Goal: Task Accomplishment & Management: Use online tool/utility

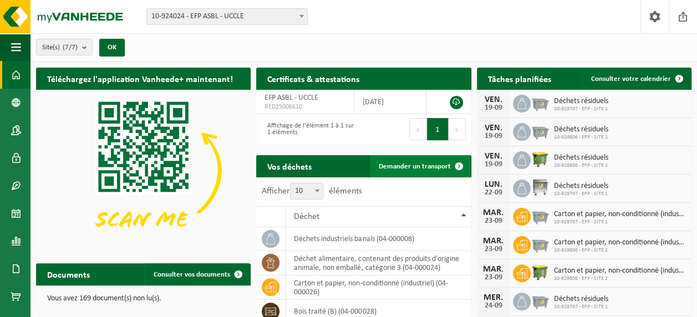
click at [420, 164] on span "Demander un transport" at bounding box center [415, 166] width 72 height 7
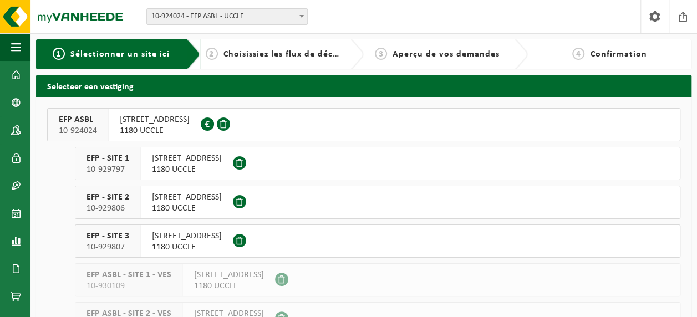
click at [187, 166] on span "1180 UCCLE" at bounding box center [187, 169] width 70 height 11
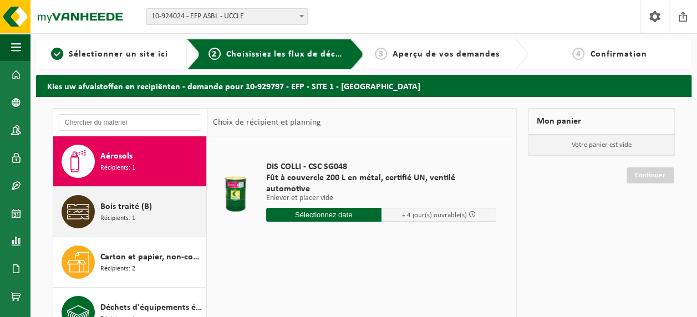
click at [116, 210] on span "Bois traité (B)" at bounding box center [126, 206] width 52 height 13
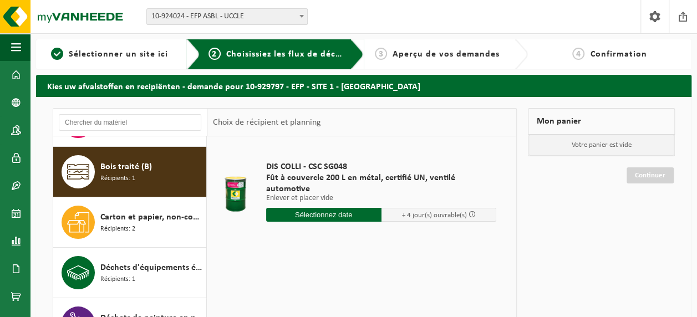
scroll to position [50, 0]
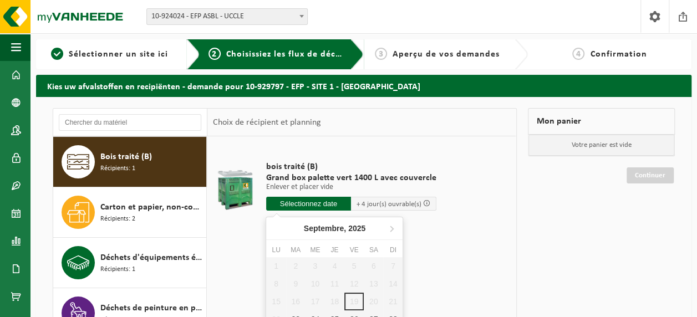
click at [304, 202] on input "text" at bounding box center [308, 204] width 85 height 14
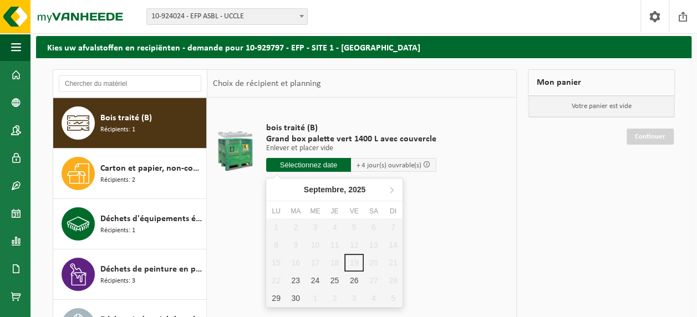
scroll to position [111, 0]
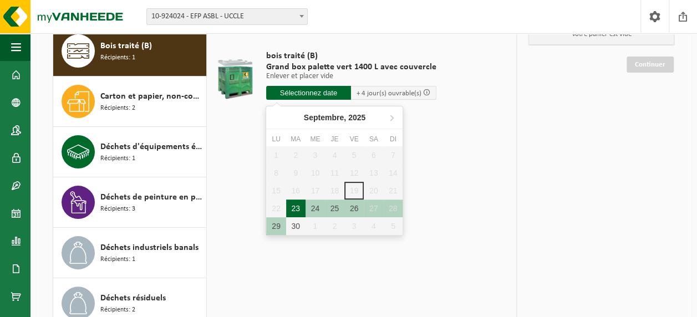
click at [296, 210] on div "23" at bounding box center [295, 209] width 19 height 18
type input "à partir de 2025-09-23"
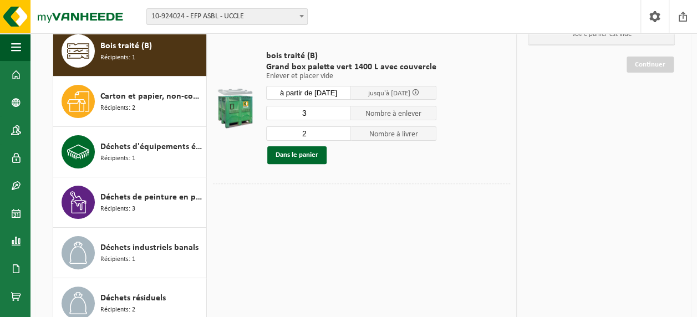
click at [342, 112] on input "3" at bounding box center [308, 113] width 85 height 14
click at [340, 110] on input "4" at bounding box center [308, 113] width 85 height 14
click at [340, 110] on input "5" at bounding box center [308, 113] width 85 height 14
click at [340, 110] on input "6" at bounding box center [308, 113] width 85 height 14
click at [342, 114] on input "5" at bounding box center [308, 113] width 85 height 14
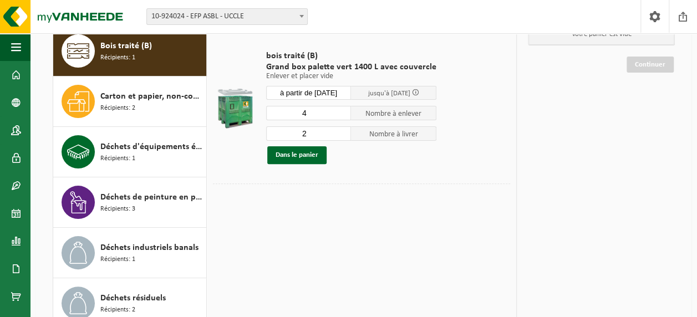
click at [342, 114] on input "4" at bounding box center [308, 113] width 85 height 14
click at [342, 114] on input "3" at bounding box center [308, 113] width 85 height 14
click at [342, 114] on input "2" at bounding box center [308, 113] width 85 height 14
type input "1"
click at [342, 114] on input "1" at bounding box center [308, 113] width 85 height 14
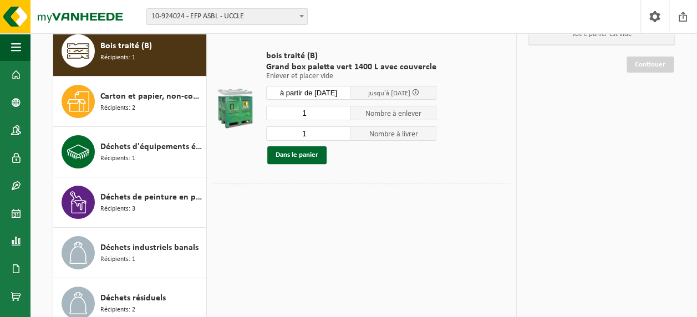
type input "1"
click at [342, 135] on input "1" at bounding box center [308, 133] width 85 height 14
click at [296, 155] on button "Dans le panier" at bounding box center [296, 155] width 59 height 18
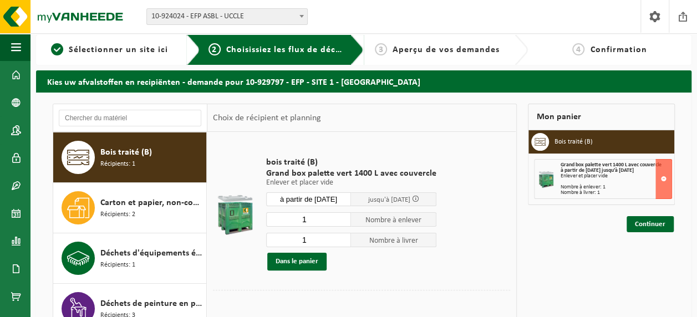
scroll to position [0, 0]
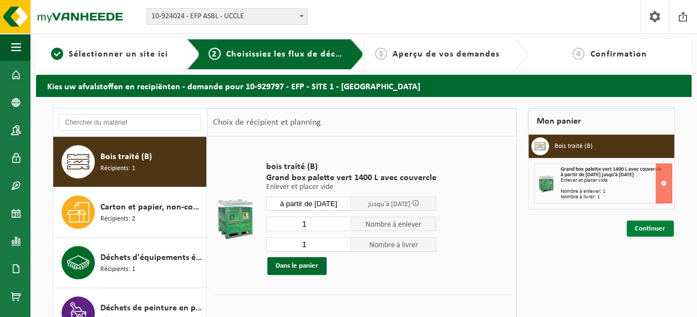
click at [641, 224] on link "Continuer" at bounding box center [650, 229] width 47 height 16
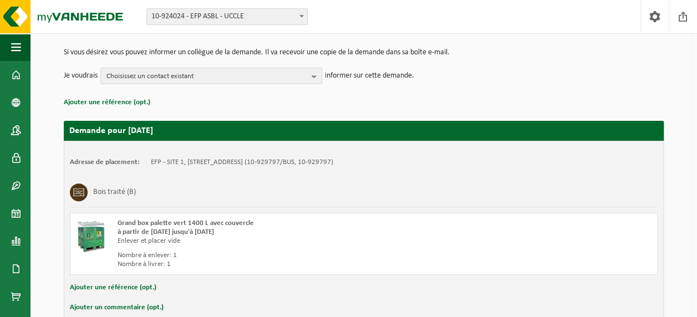
scroll to position [166, 0]
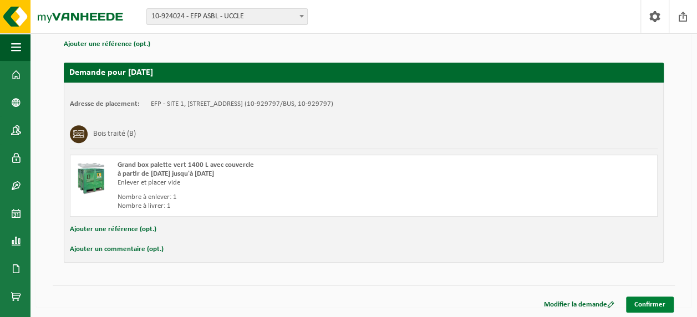
click at [643, 300] on link "Confirmer" at bounding box center [650, 305] width 48 height 16
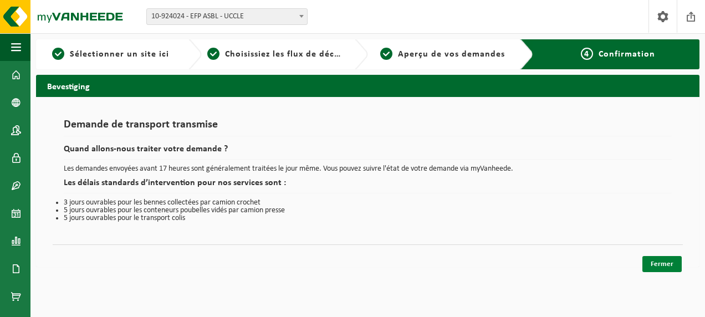
click at [662, 262] on link "Fermer" at bounding box center [662, 264] width 39 height 16
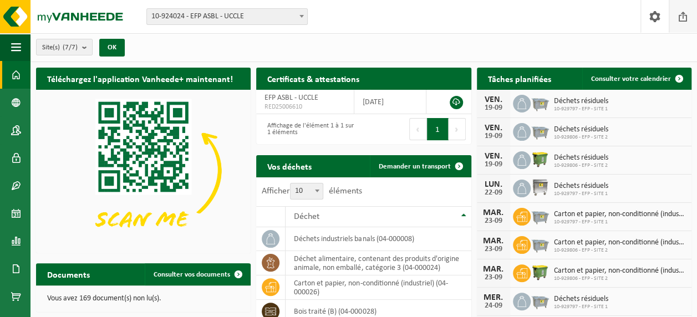
click at [678, 16] on span at bounding box center [683, 16] width 17 height 33
